Goal: Information Seeking & Learning: Learn about a topic

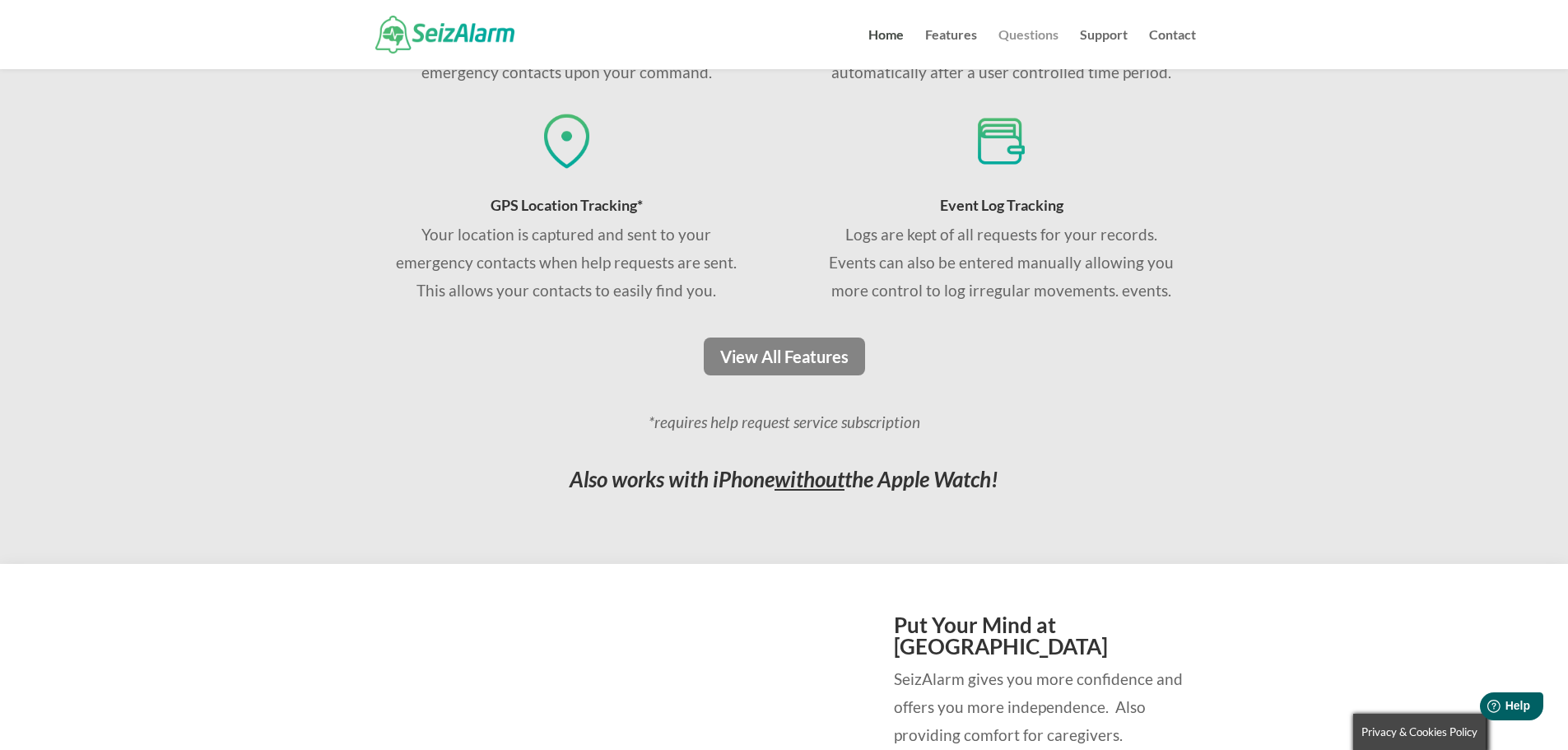
scroll to position [1225, 0]
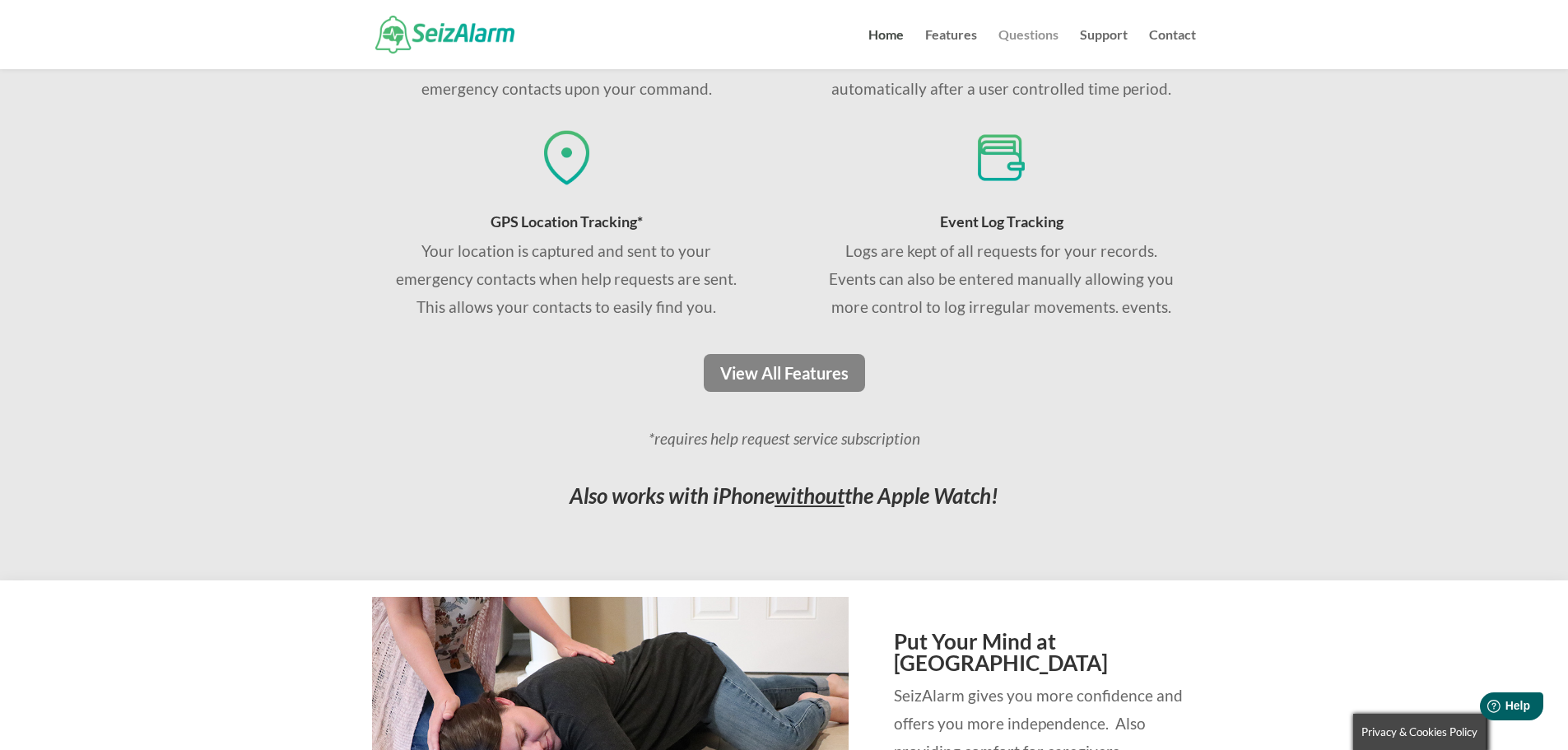
click at [1015, 33] on link "Questions" at bounding box center [1029, 50] width 60 height 41
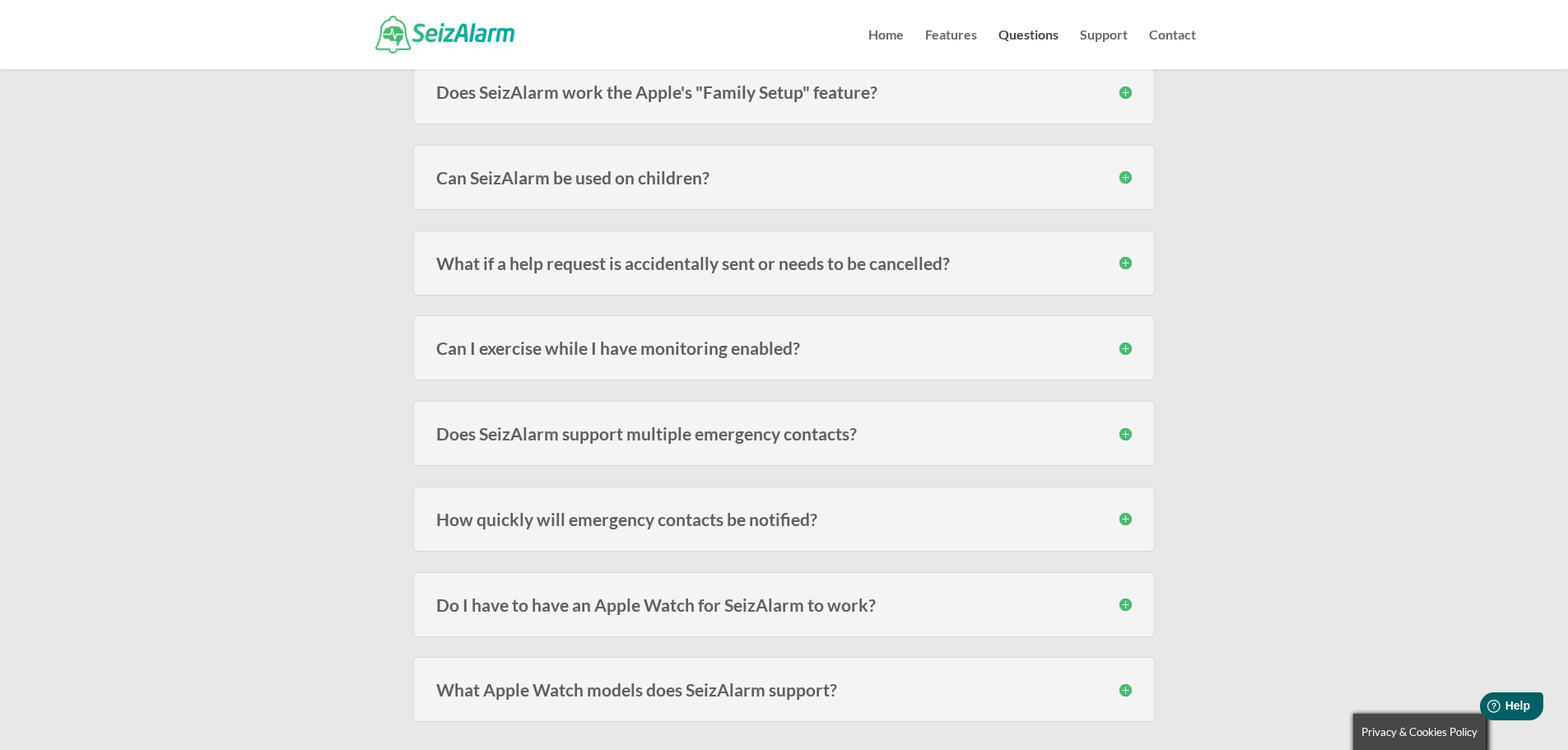
scroll to position [779, 0]
click at [942, 341] on h3 "Can I exercise while I have monitoring enabled?" at bounding box center [784, 344] width 696 height 18
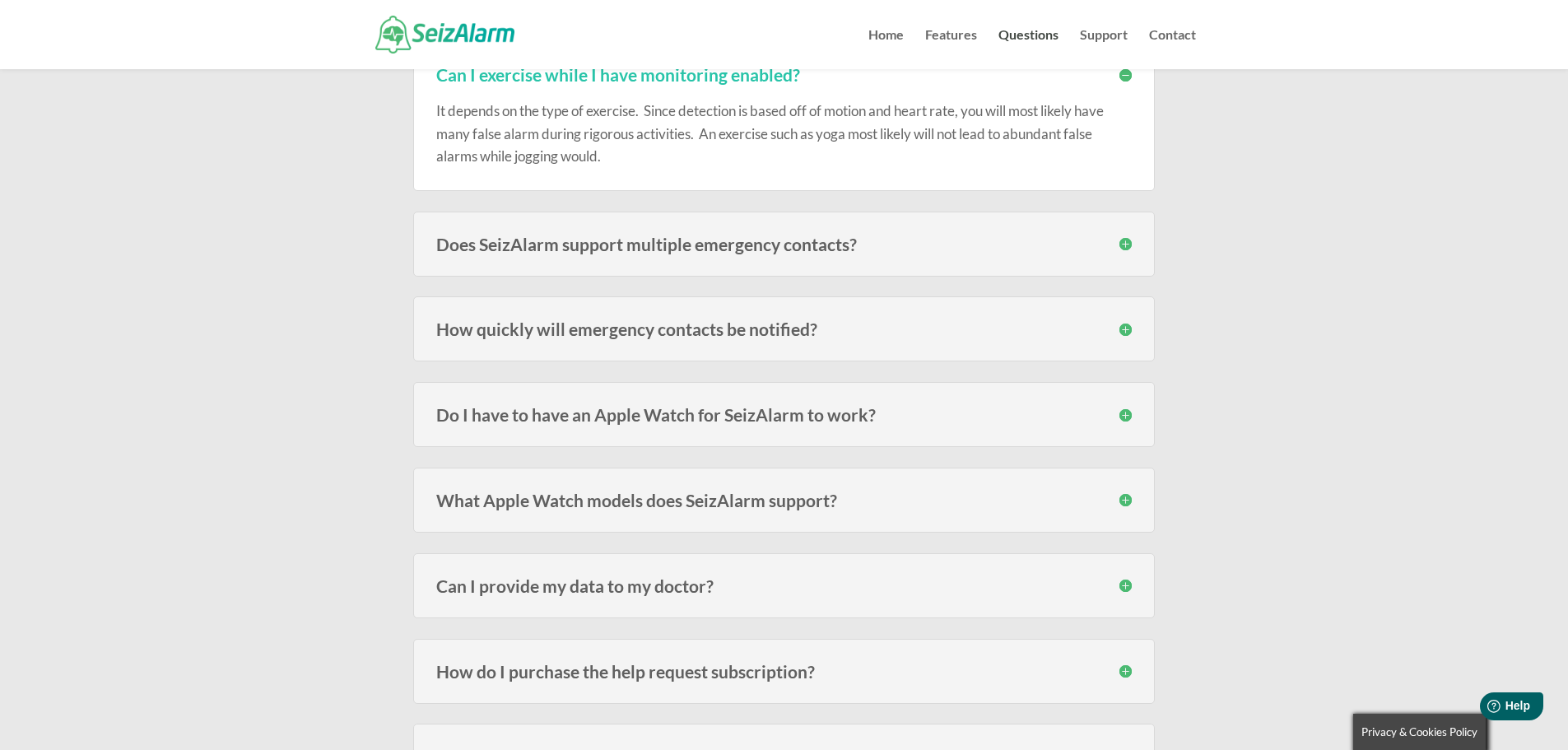
scroll to position [1050, 0]
click at [1057, 405] on div "Do I have to have an Apple Watch for SeizAlarm to work? No , the Watch adds the…" at bounding box center [784, 413] width 742 height 65
click at [1112, 411] on h3 "Do I have to have an Apple Watch for SeizAlarm to work?" at bounding box center [784, 414] width 696 height 18
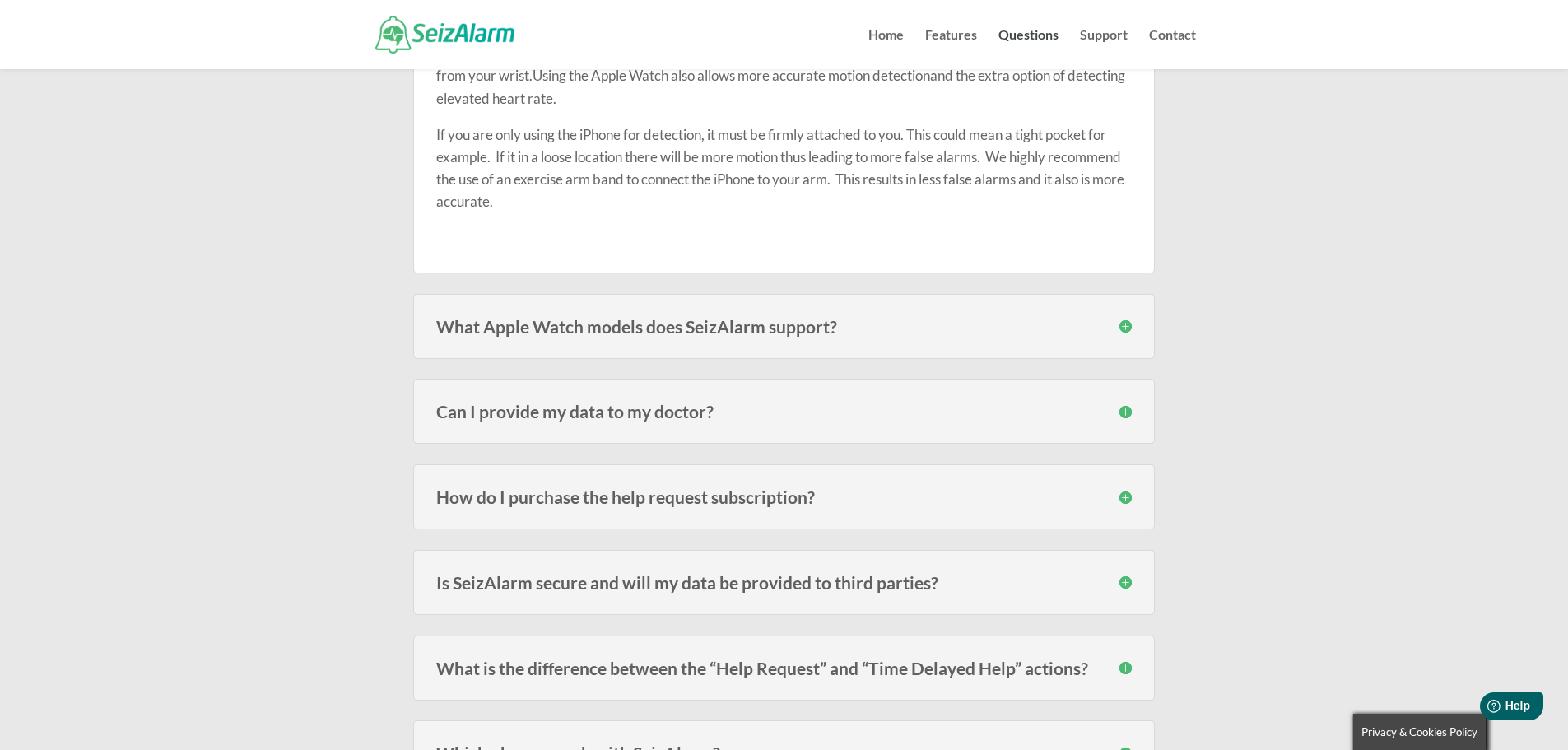
scroll to position [1448, 0]
click at [1124, 330] on h3 "What Apple Watch models does SeizAlarm support?" at bounding box center [784, 326] width 696 height 18
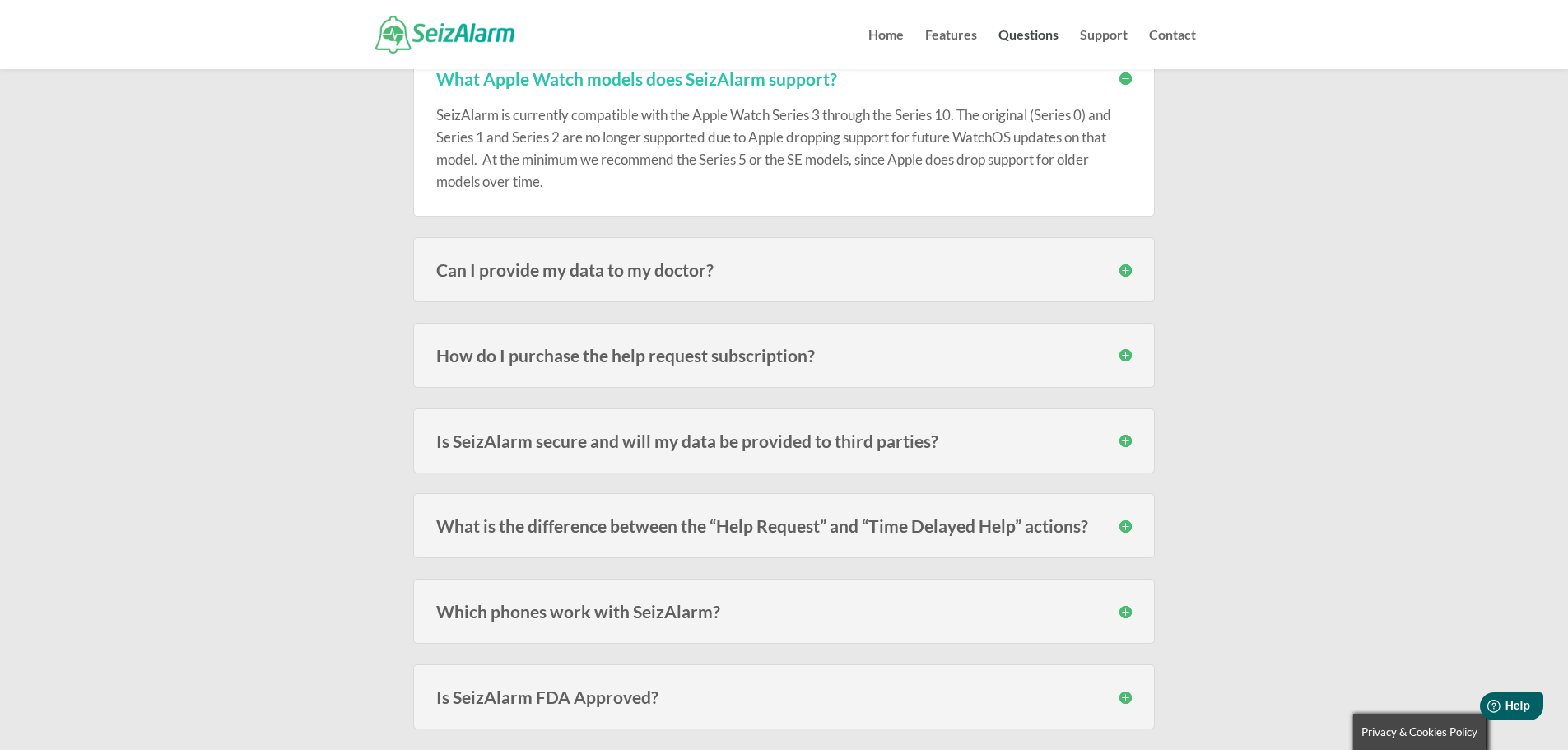
scroll to position [1696, 0]
click at [1121, 348] on h3 "How do I purchase the help request subscription?" at bounding box center [784, 355] width 696 height 18
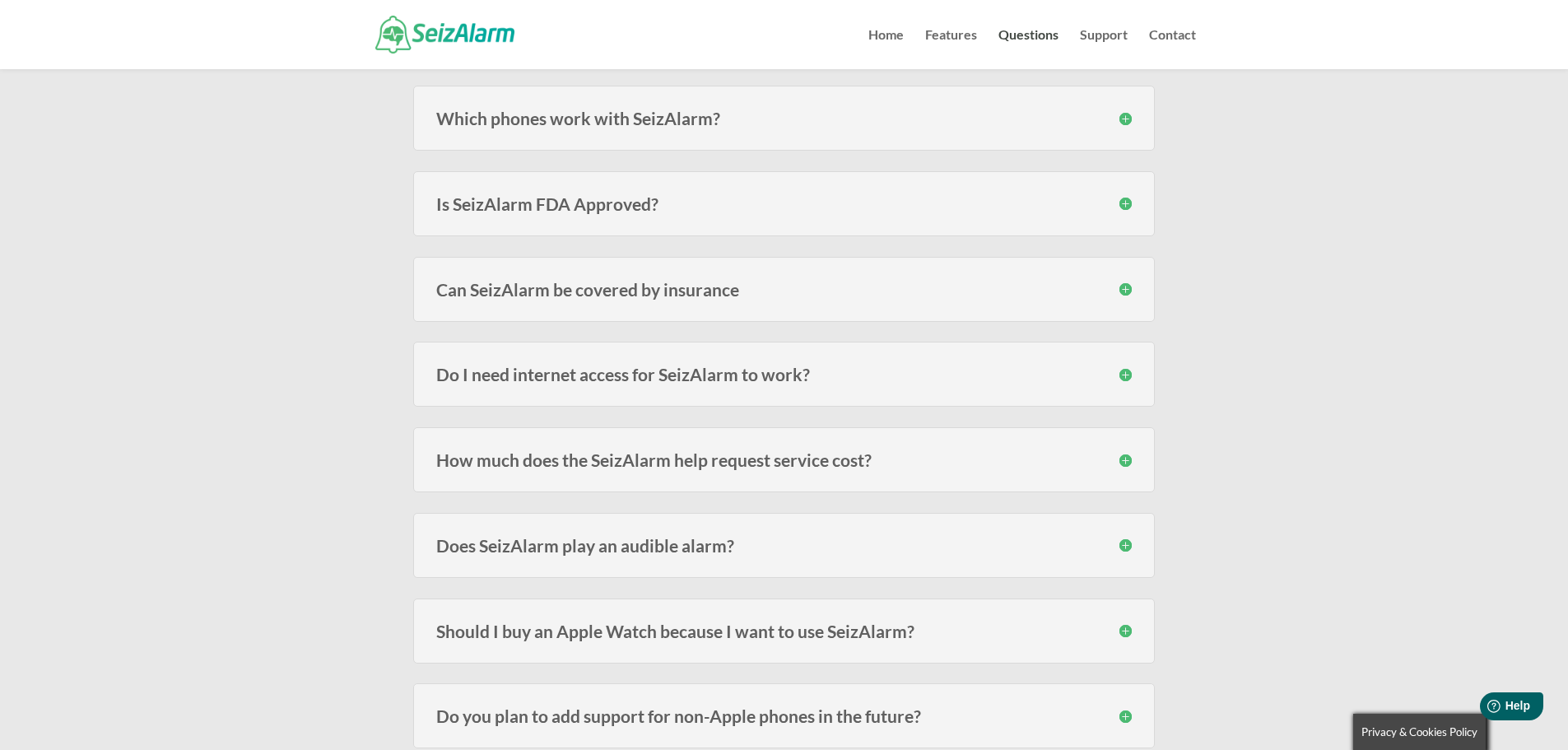
scroll to position [2297, 0]
click at [1123, 368] on h3 "Do I need internet access for SeizAlarm to work?" at bounding box center [784, 372] width 696 height 18
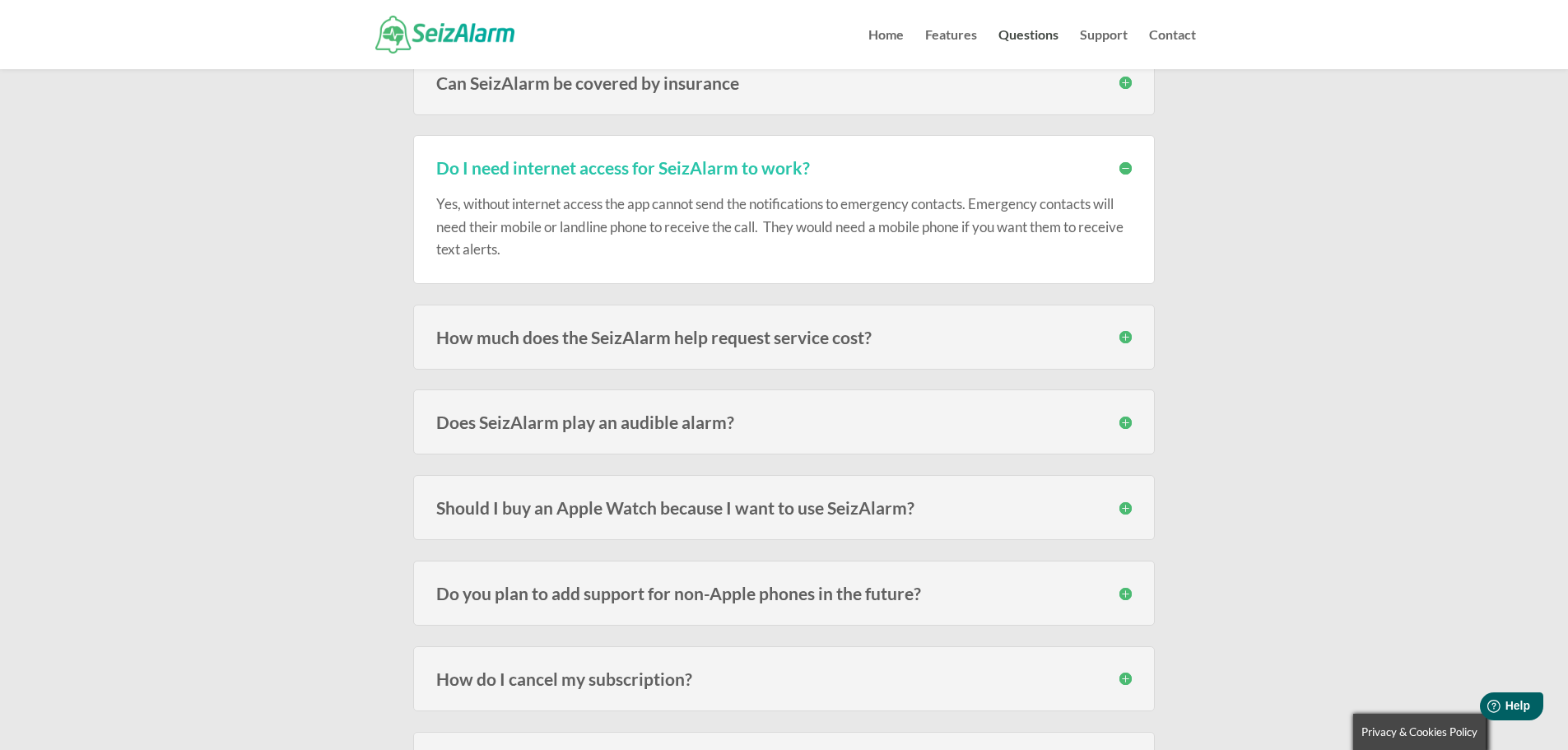
scroll to position [2502, 0]
click at [1124, 337] on h3 "How much does the SeizAlarm help request service cost?" at bounding box center [784, 336] width 696 height 18
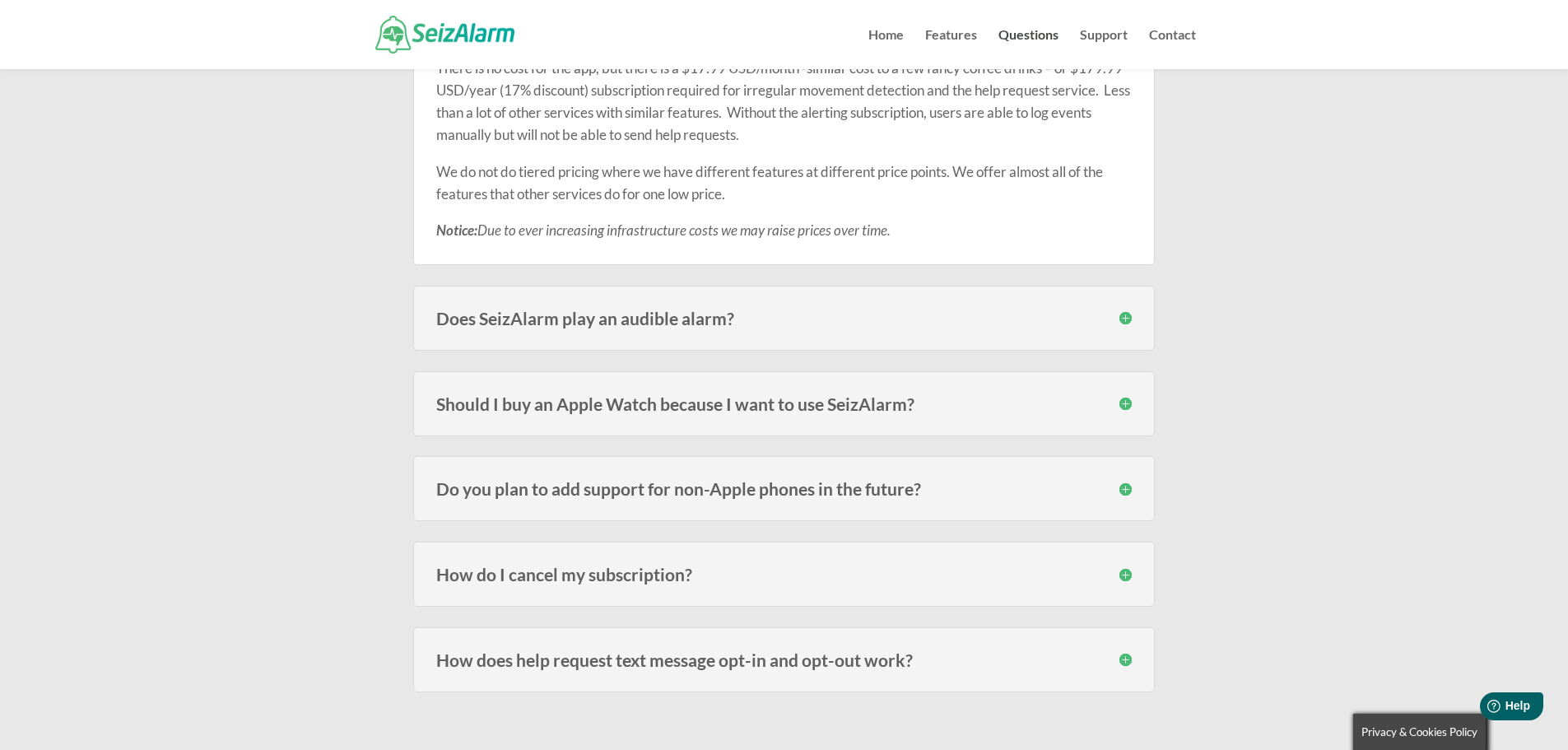
scroll to position [2878, 0]
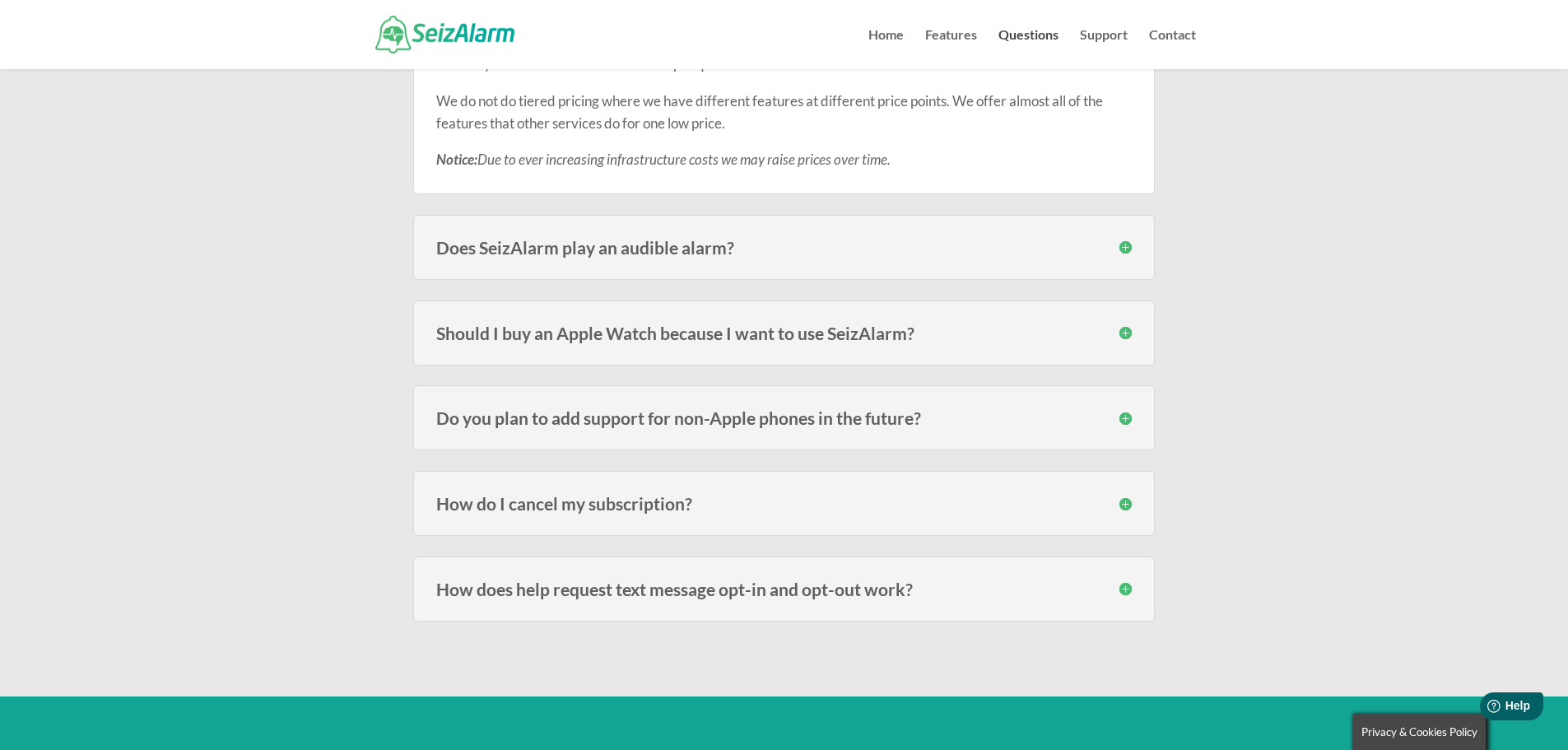
click at [1127, 333] on h3 "Should I buy an Apple Watch because I want to use SeizAlarm?" at bounding box center [784, 333] width 696 height 18
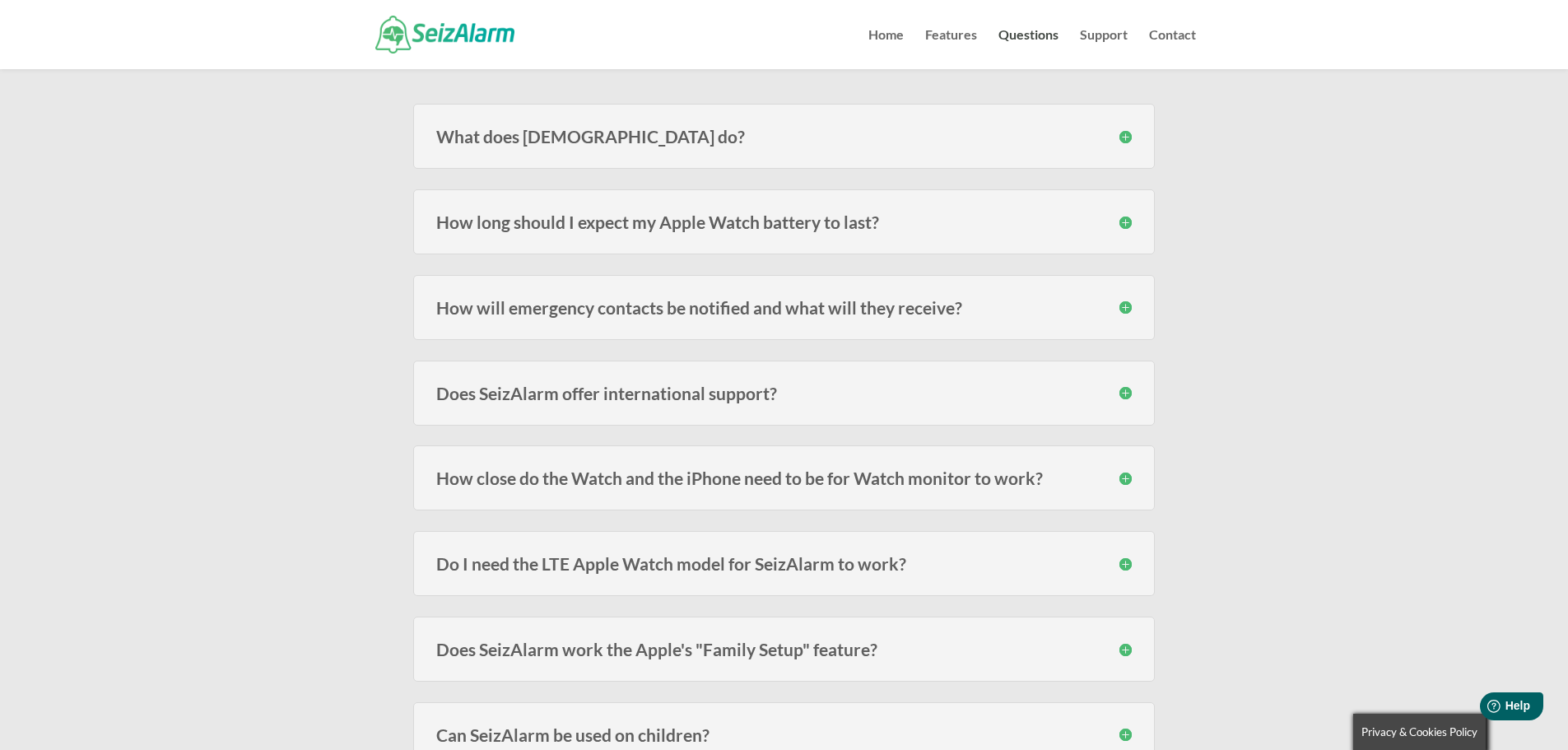
scroll to position [220, 0]
click at [1124, 220] on h3 "How long should I expect my Apple Watch battery to last?" at bounding box center [784, 221] width 696 height 18
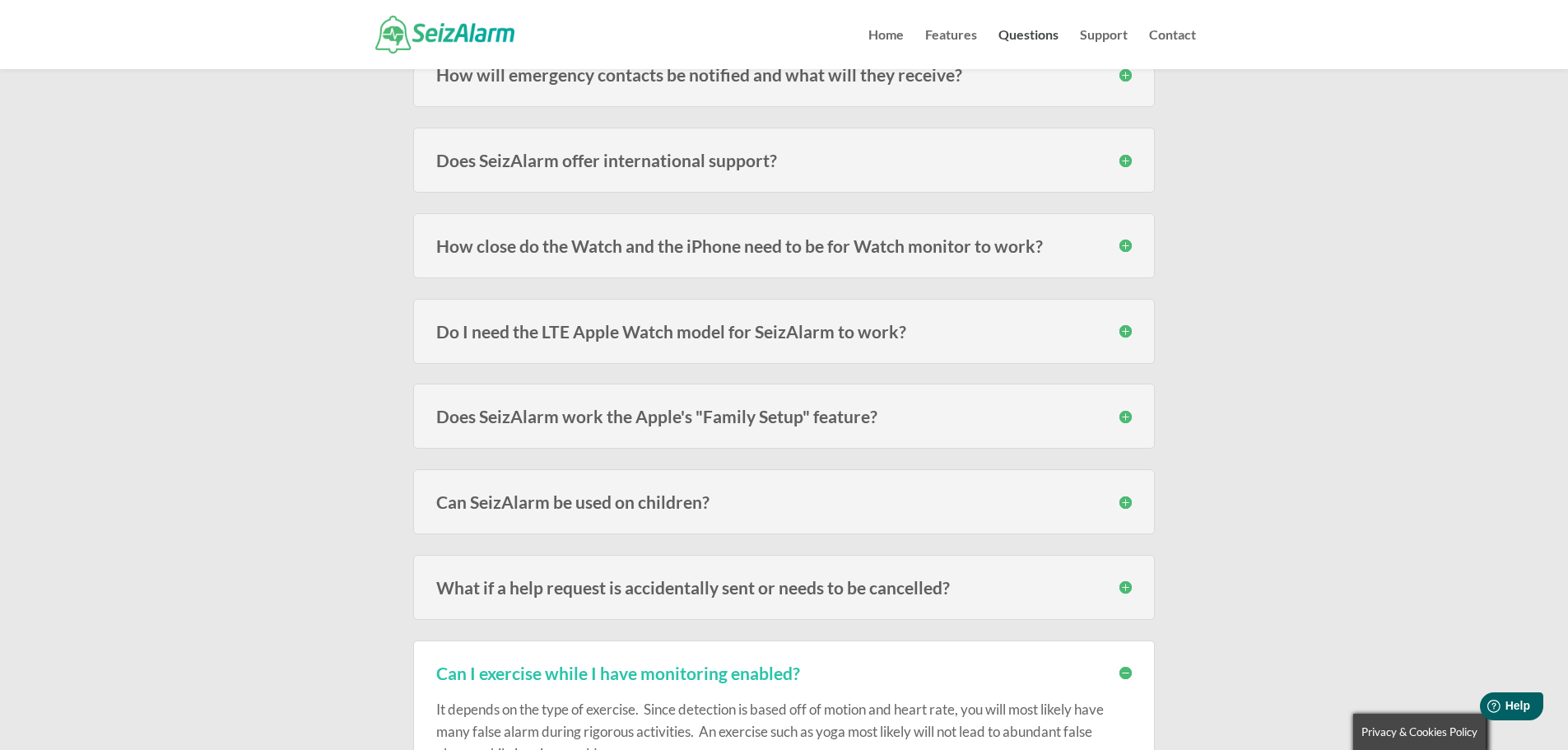
scroll to position [514, 0]
